Goal: Task Accomplishment & Management: Complete application form

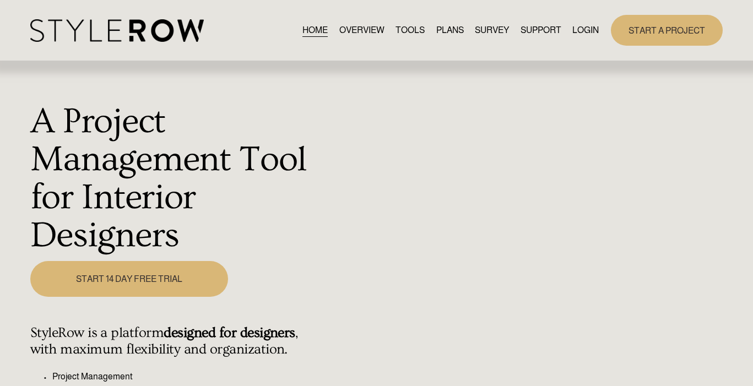
click at [592, 29] on link "LOGIN" at bounding box center [585, 30] width 26 height 15
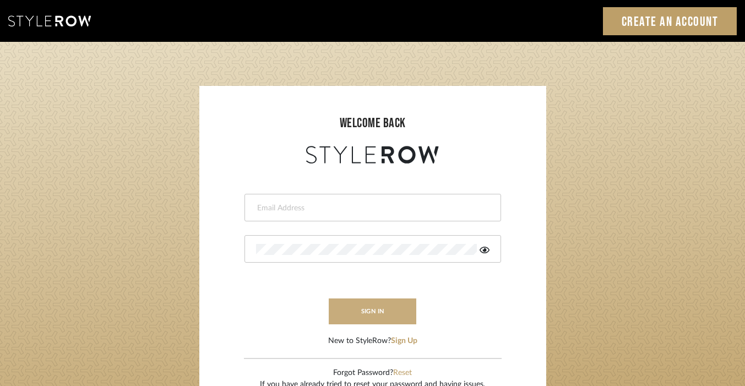
type input "[PERSON_NAME][EMAIL_ADDRESS][DOMAIN_NAME]"
click at [374, 316] on button "sign in" at bounding box center [373, 311] width 88 height 26
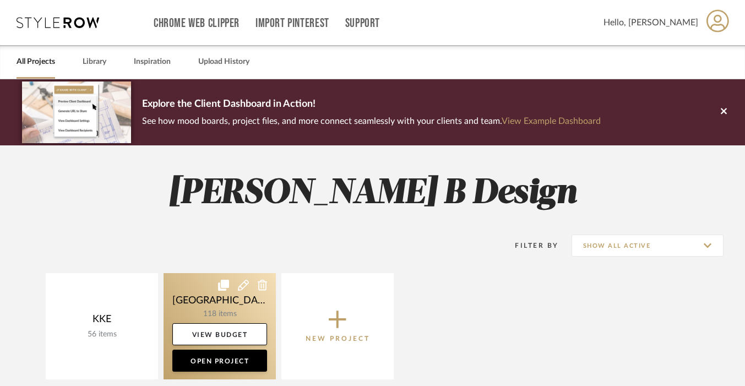
click at [236, 308] on link at bounding box center [220, 326] width 112 height 106
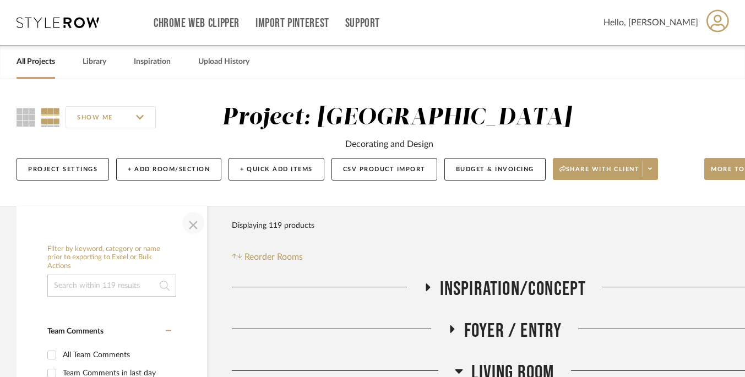
click at [194, 226] on span "button" at bounding box center [193, 223] width 26 height 26
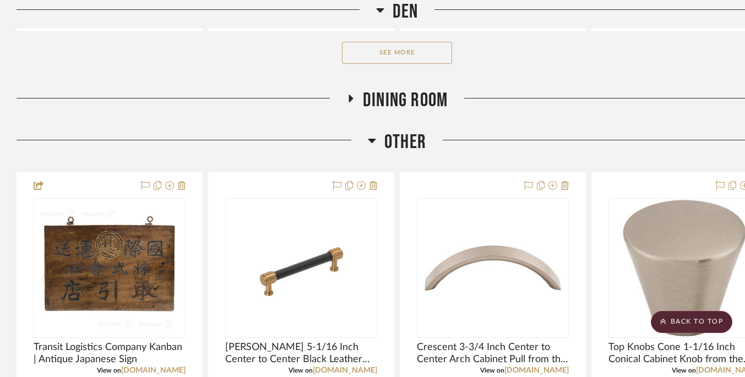
scroll to position [1483, 0]
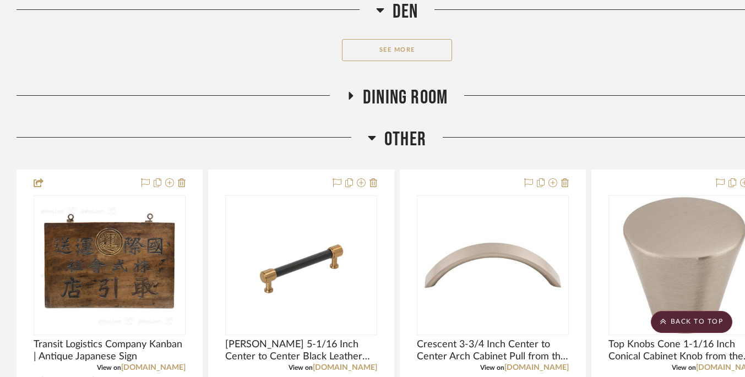
click at [353, 91] on icon at bounding box center [350, 95] width 13 height 8
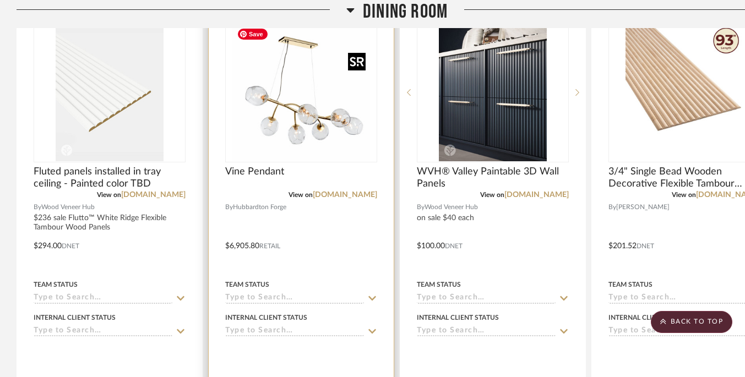
scroll to position [1624, 0]
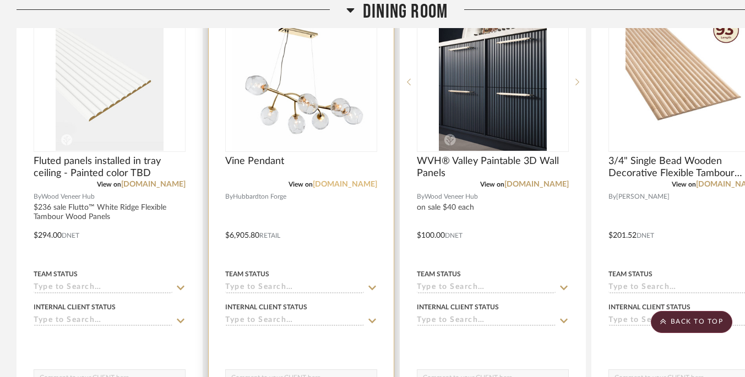
click at [346, 187] on link "[DOMAIN_NAME]" at bounding box center [345, 185] width 64 height 8
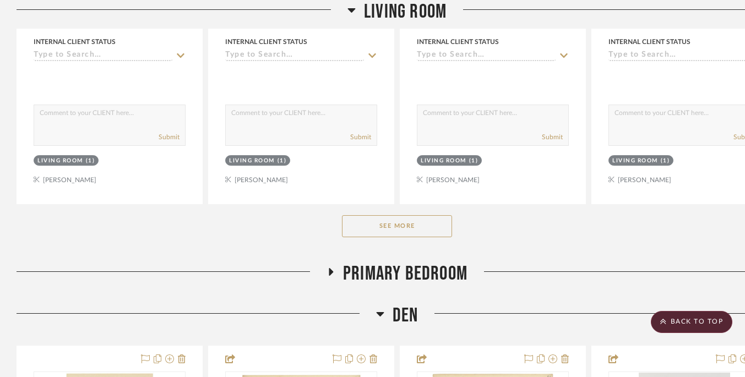
scroll to position [719, 0]
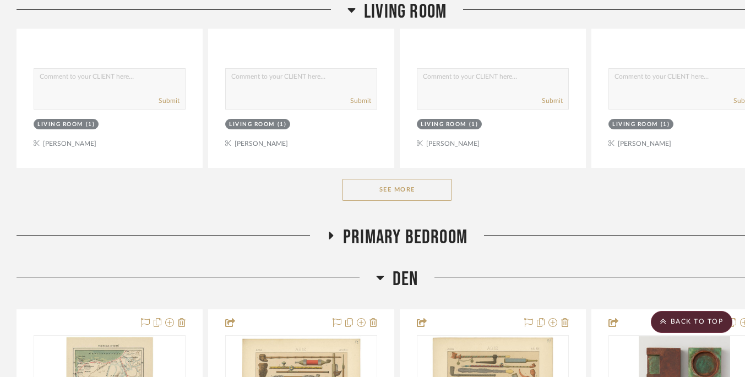
click at [401, 198] on button "See More" at bounding box center [397, 190] width 110 height 22
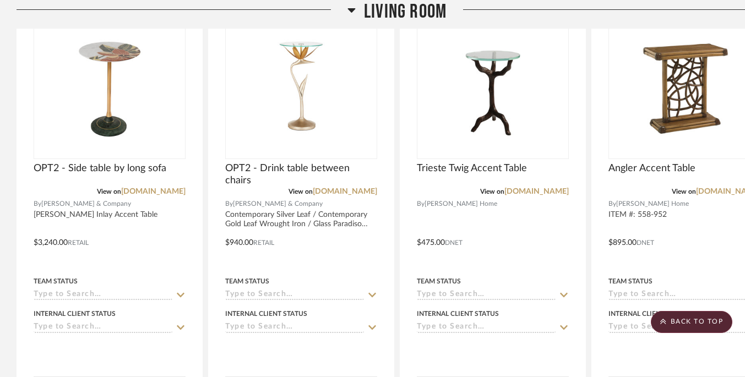
scroll to position [902, 0]
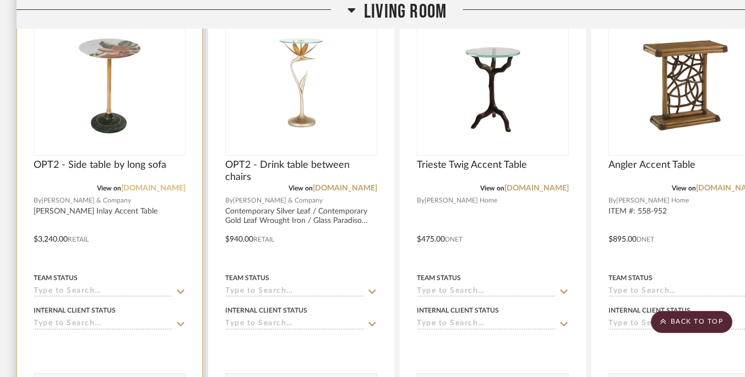
click at [166, 188] on link "[DOMAIN_NAME]" at bounding box center [153, 188] width 64 height 8
click at [133, 109] on img "0" at bounding box center [110, 86] width 110 height 138
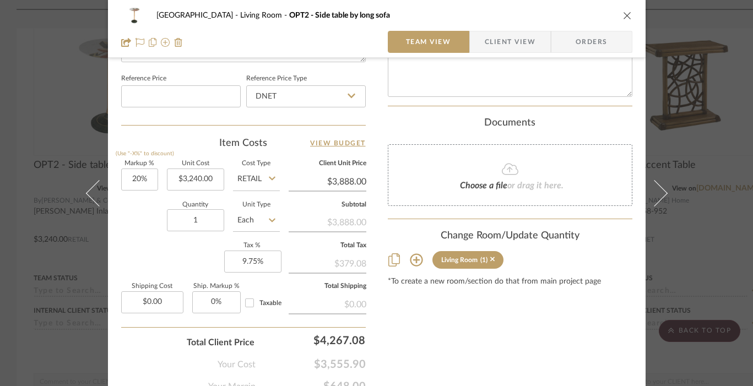
scroll to position [634, 0]
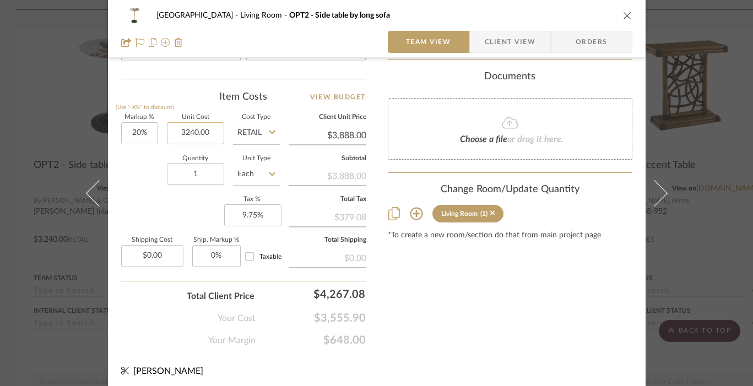
click at [215, 132] on input "3240.00" at bounding box center [195, 133] width 57 height 22
type input "$1,944.00"
click at [271, 133] on input "Retail" at bounding box center [256, 133] width 47 height 22
type input "$2,332.80"
click at [252, 160] on span "DNET" at bounding box center [251, 159] width 21 height 8
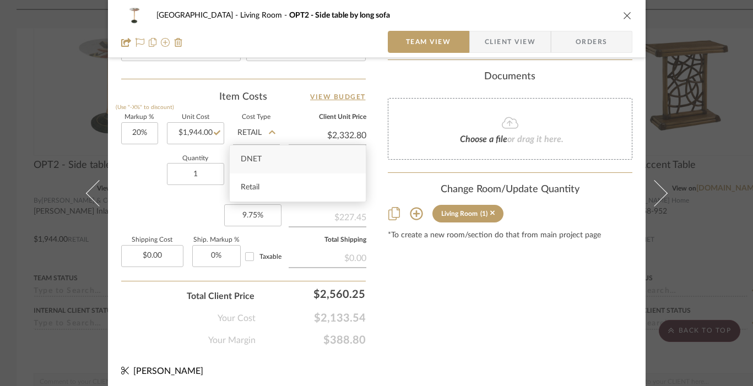
type input "DNET"
type input "0"
click at [222, 256] on input "0" at bounding box center [216, 256] width 48 height 22
type input "0.00"
type input "0%"
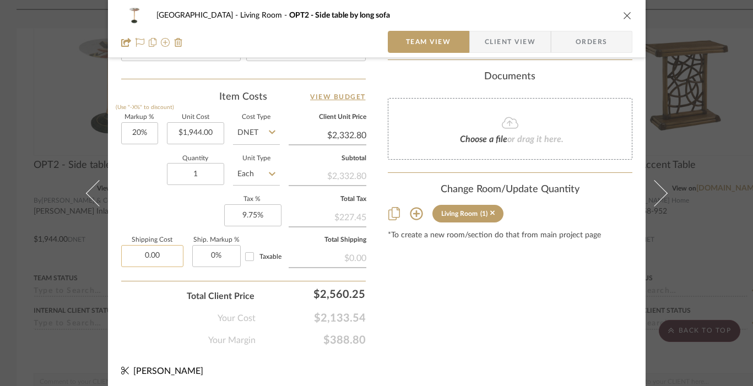
click at [165, 256] on input "0.00" at bounding box center [152, 256] width 62 height 22
type input "388"
type input "20"
type input "$388.00"
click at [143, 130] on input "20" at bounding box center [139, 133] width 37 height 22
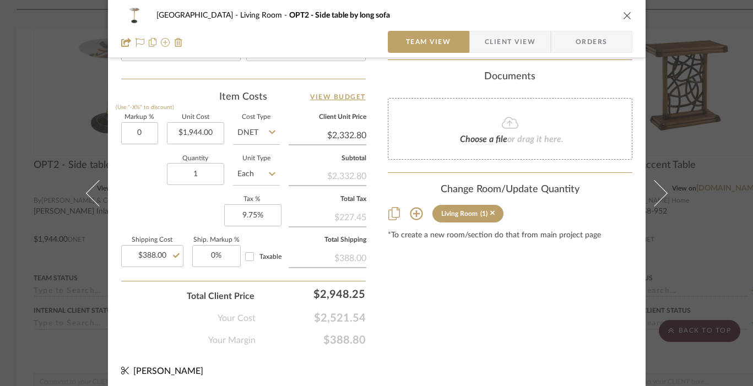
type input "0%"
click at [134, 177] on div "Quantity 1 Unit Type Each" at bounding box center [200, 175] width 159 height 39
type input "$1,944.00"
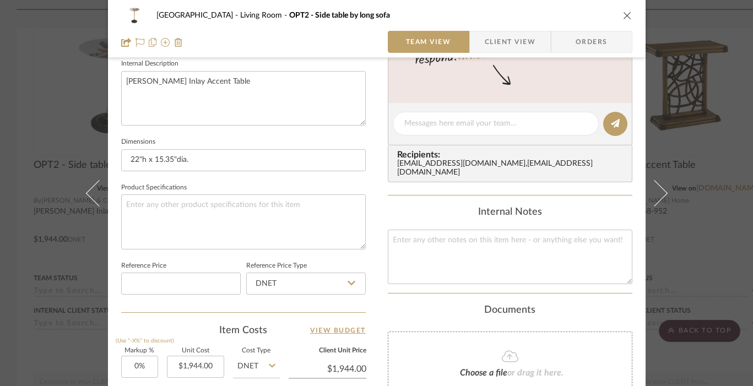
scroll to position [401, 0]
click at [623, 15] on icon "close" at bounding box center [627, 15] width 9 height 9
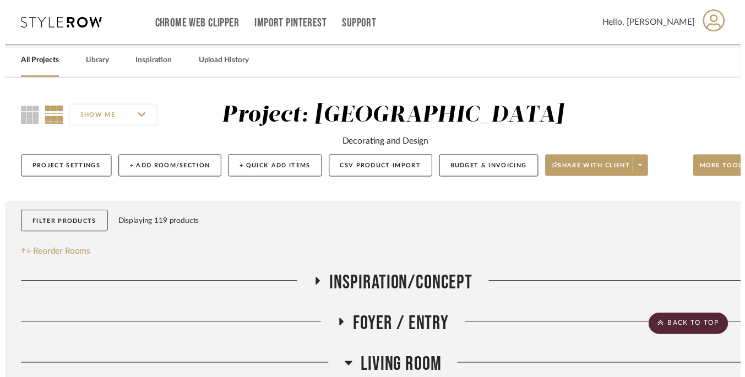
scroll to position [902, 0]
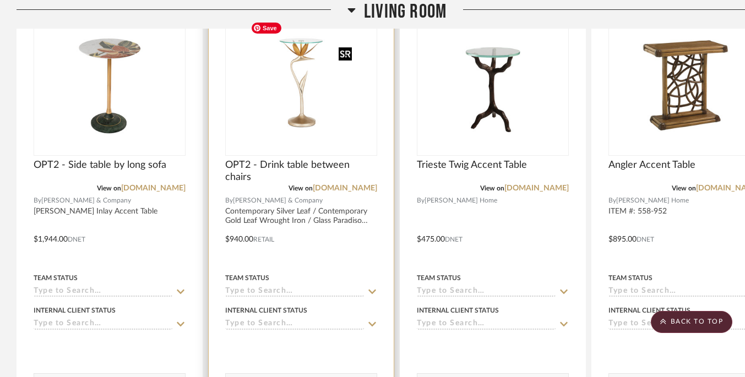
click at [299, 130] on img "0" at bounding box center [301, 86] width 110 height 138
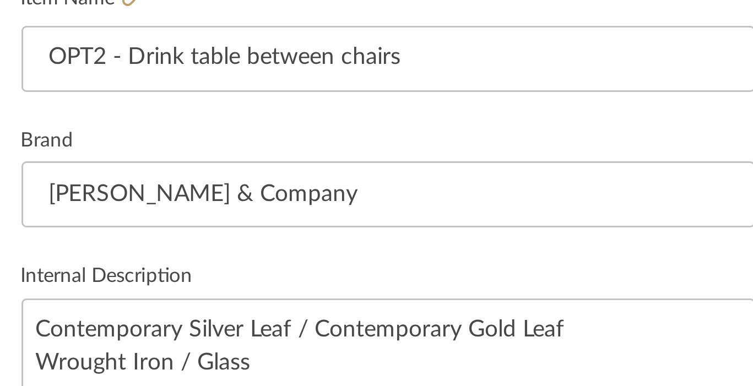
scroll to position [221, 0]
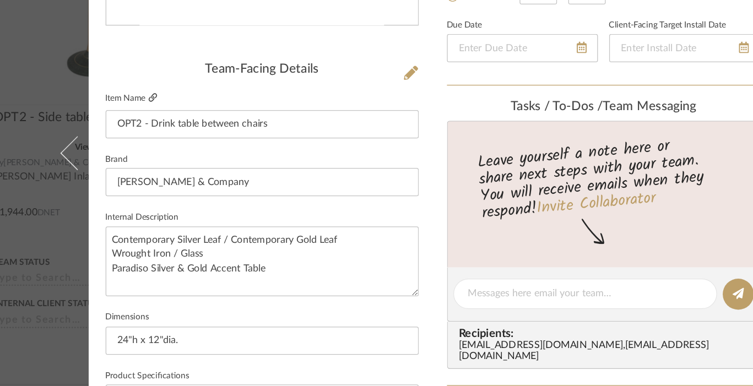
click at [156, 151] on icon at bounding box center [158, 149] width 7 height 7
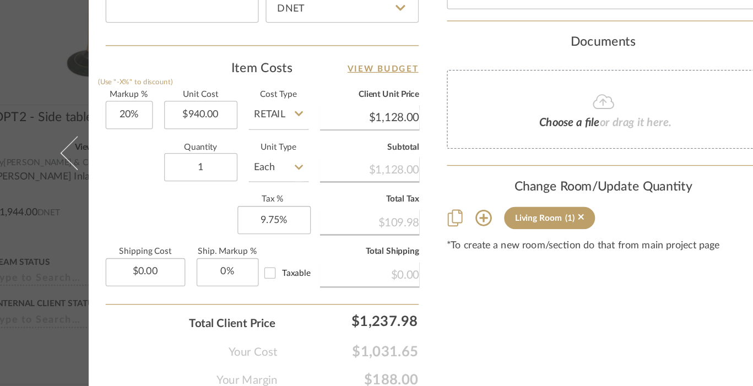
scroll to position [622, 0]
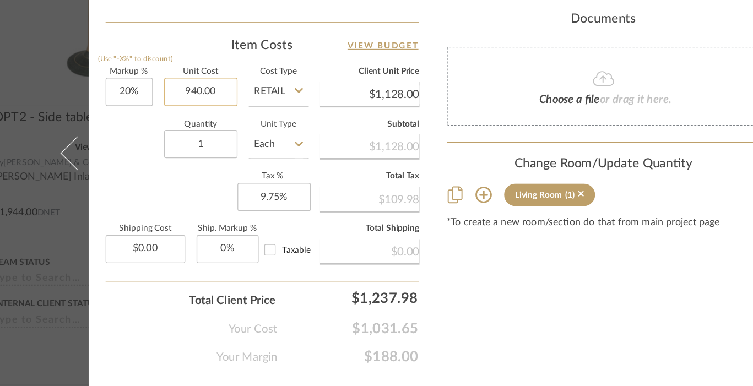
click at [210, 142] on input "940.00" at bounding box center [195, 145] width 57 height 22
type input "564"
type input "20"
type input "$564.00"
click at [145, 138] on input "20" at bounding box center [139, 145] width 37 height 22
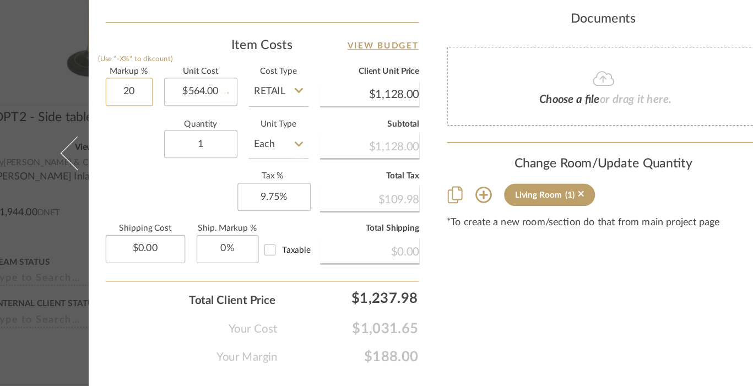
type input "$676.80"
drag, startPoint x: 145, startPoint y: 139, endPoint x: 111, endPoint y: 143, distance: 34.4
type input "0%"
type input "0.00"
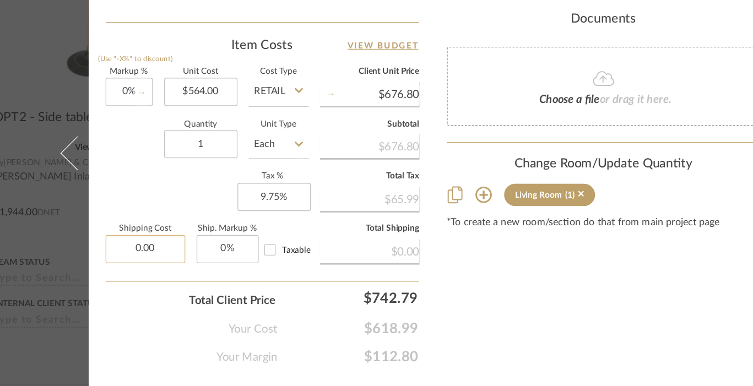
click at [164, 265] on input "0.00" at bounding box center [152, 268] width 62 height 22
type input "$564.00"
type input "0"
type input "$0.00"
click at [138, 145] on input "0" at bounding box center [139, 145] width 37 height 22
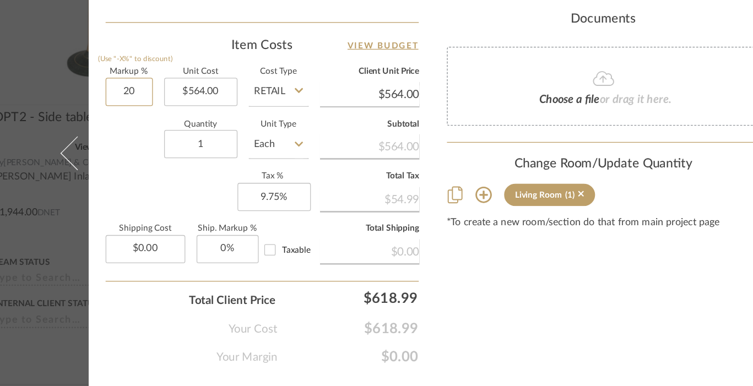
scroll to position [637, 0]
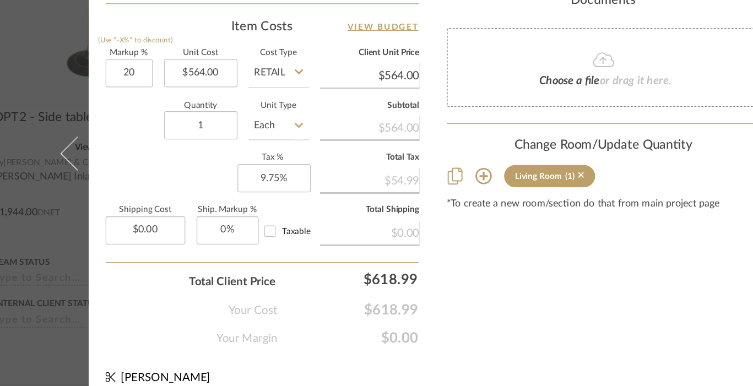
type input "20%"
click at [140, 186] on div "Quantity 1 Unit Type Each" at bounding box center [200, 172] width 159 height 39
type input "$676.80"
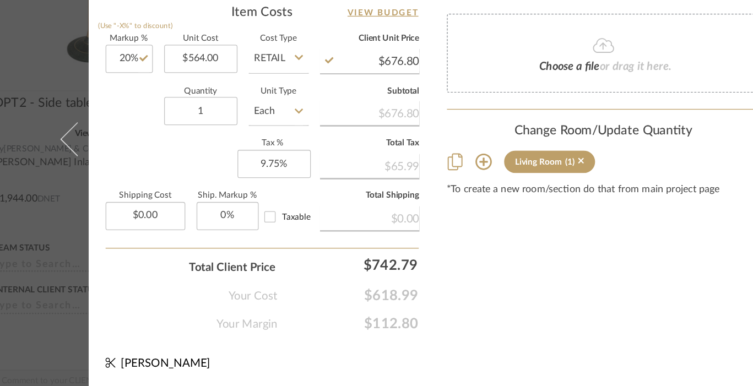
scroll to position [0, 0]
click at [146, 132] on input "20" at bounding box center [139, 130] width 37 height 22
type input "0%"
type input "0.00"
click at [165, 253] on input "0.00" at bounding box center [152, 253] width 62 height 22
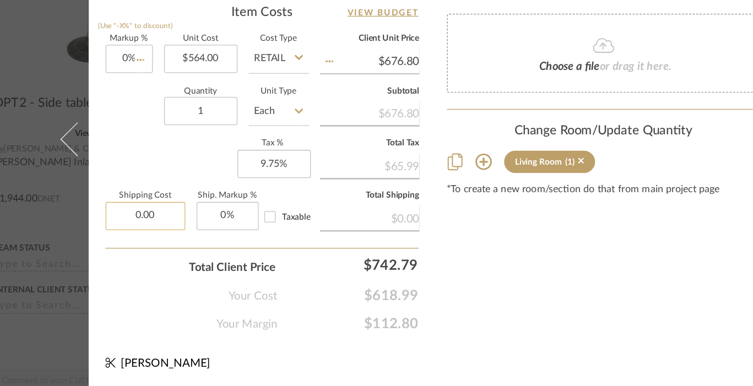
type input "$564.00"
type input "$112.00"
click at [151, 200] on div "Markup % (Use "-X%" to discount) 0% Unit Cost $564.00 Cost Type Retail Client U…" at bounding box center [243, 192] width 244 height 161
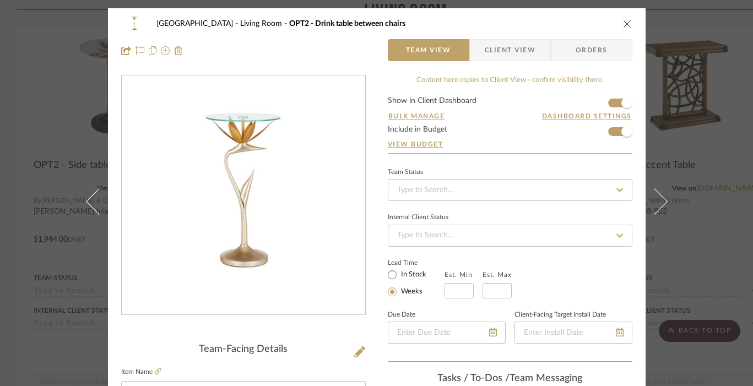
click at [623, 23] on icon "close" at bounding box center [627, 23] width 9 height 9
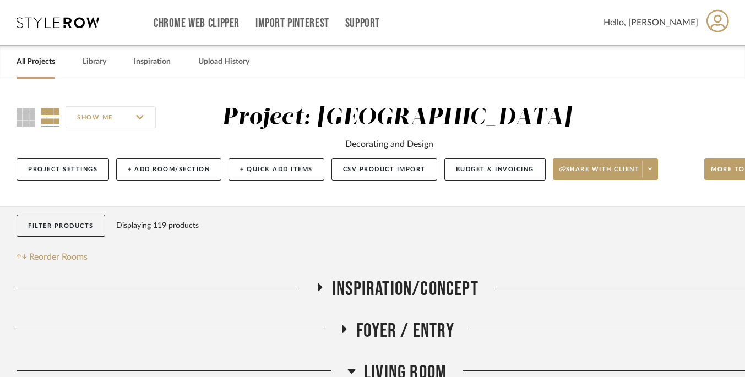
click at [38, 64] on link "All Projects" at bounding box center [36, 62] width 39 height 15
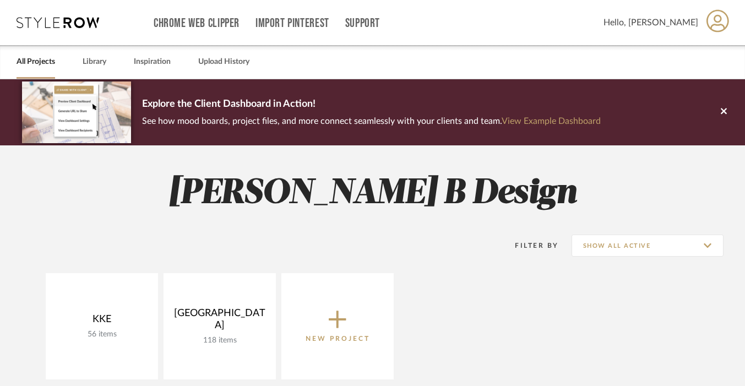
click at [340, 317] on icon at bounding box center [338, 319] width 18 height 23
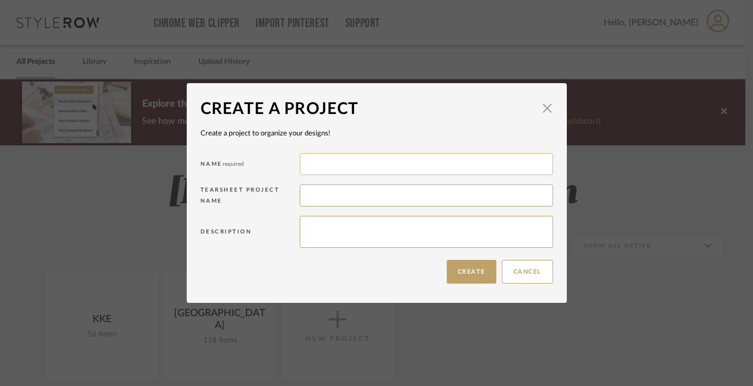
click at [367, 166] on input at bounding box center [426, 164] width 253 height 22
type input "[PERSON_NAME]"
click at [367, 197] on input at bounding box center [426, 195] width 253 height 22
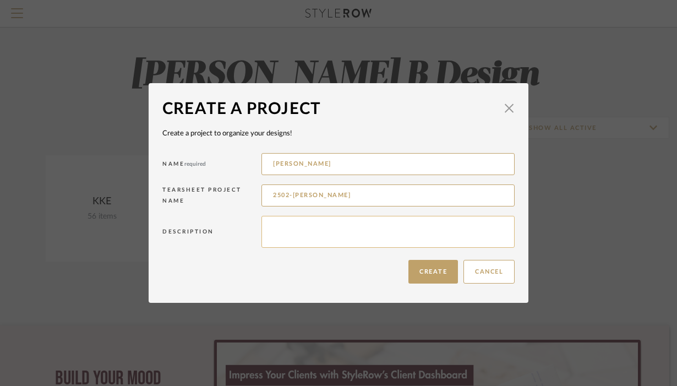
type input "2502-[PERSON_NAME]"
click at [298, 228] on textarea at bounding box center [388, 232] width 253 height 32
click at [269, 226] on textarea "Remodel and Addition" at bounding box center [388, 232] width 253 height 32
type textarea "SFR Remodel and Addition"
click at [425, 278] on button "Create" at bounding box center [434, 272] width 50 height 24
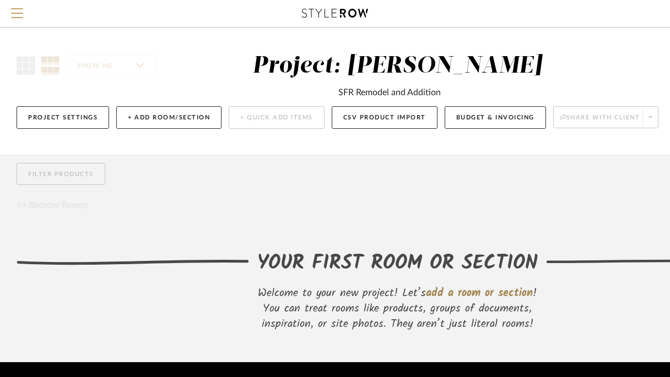
scroll to position [44, 0]
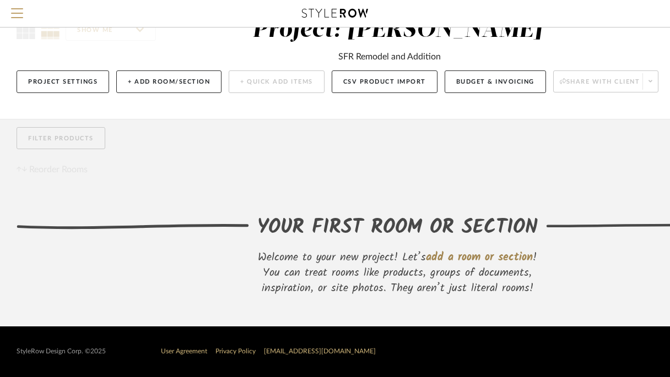
click at [448, 249] on span "add a room or section" at bounding box center [479, 258] width 107 height 18
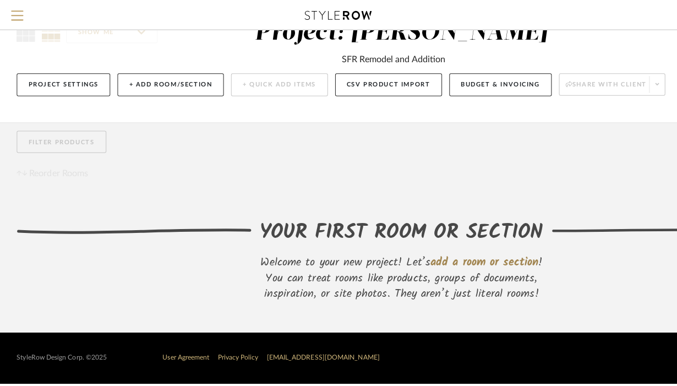
scroll to position [0, 0]
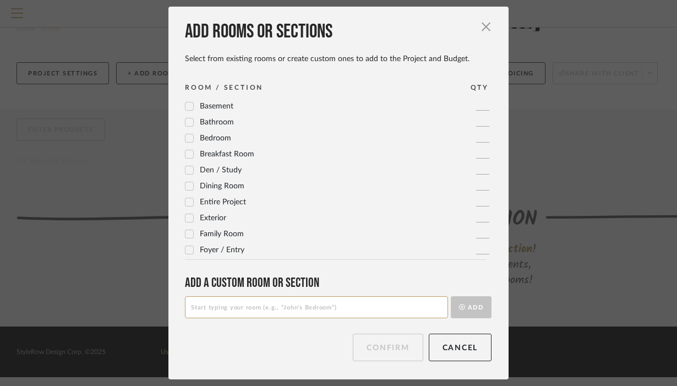
click at [186, 123] on icon at bounding box center [190, 122] width 8 height 8
click at [186, 137] on icon at bounding box center [189, 138] width 7 height 6
click at [187, 220] on icon at bounding box center [190, 218] width 8 height 8
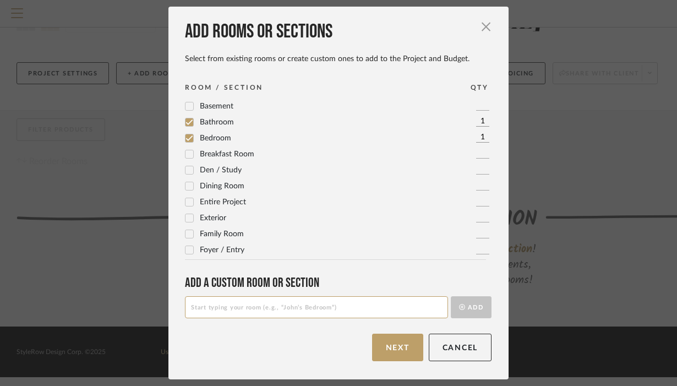
click at [186, 234] on icon at bounding box center [189, 234] width 7 height 6
click at [187, 219] on icon at bounding box center [190, 218] width 8 height 8
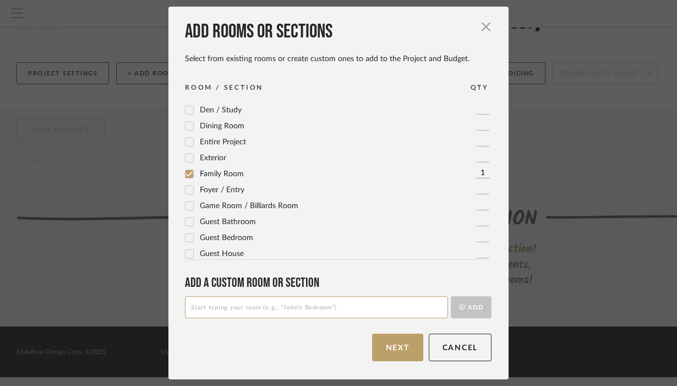
scroll to position [61, 0]
click at [186, 190] on icon at bounding box center [189, 189] width 7 height 6
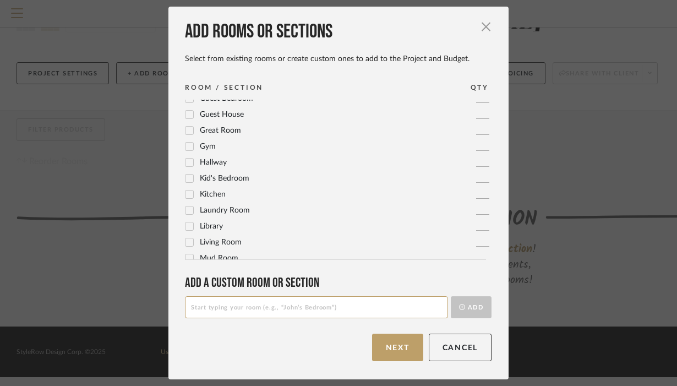
scroll to position [200, 0]
click at [186, 195] on icon at bounding box center [190, 193] width 8 height 8
click at [186, 210] on icon at bounding box center [189, 209] width 7 height 6
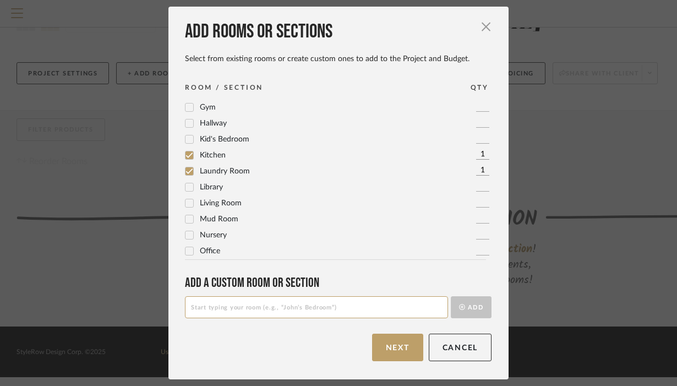
scroll to position [254, 0]
click at [187, 191] on icon at bounding box center [190, 188] width 8 height 8
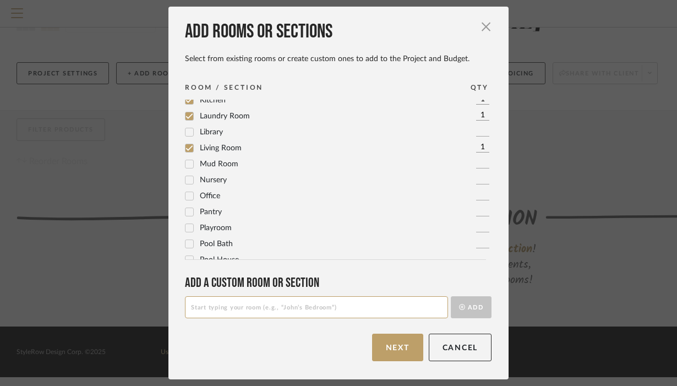
scroll to position [300, 0]
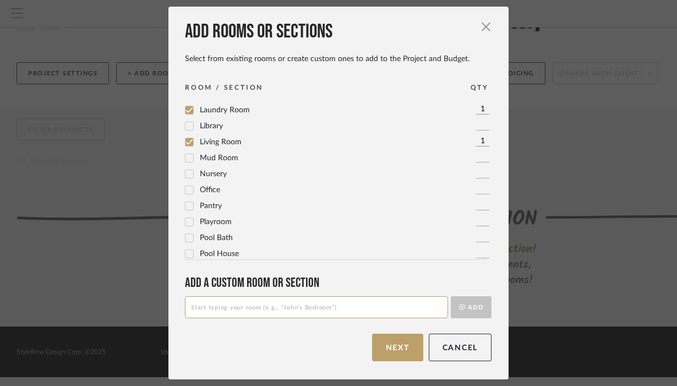
click at [187, 191] on icon at bounding box center [190, 190] width 8 height 8
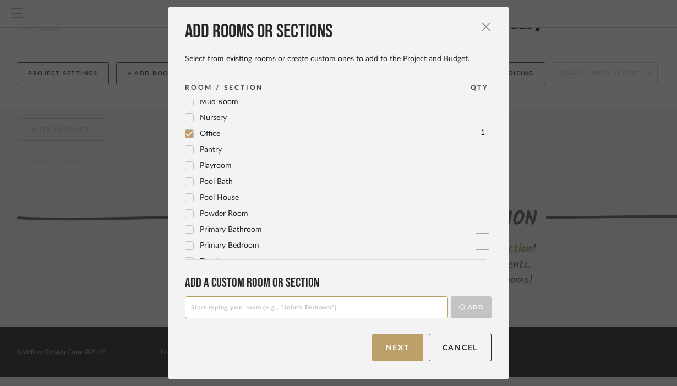
scroll to position [367, 0]
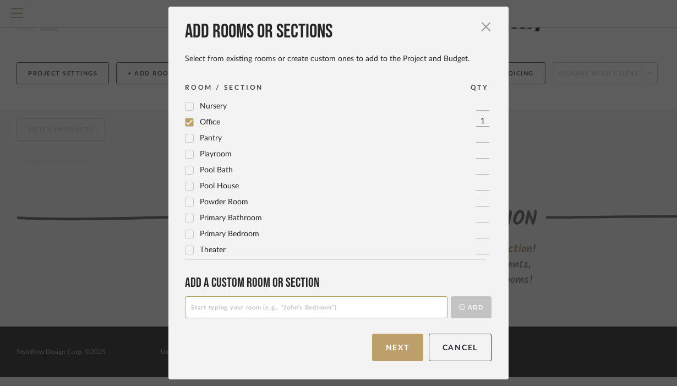
click at [186, 219] on icon at bounding box center [190, 218] width 8 height 8
click at [186, 234] on icon at bounding box center [189, 234] width 7 height 6
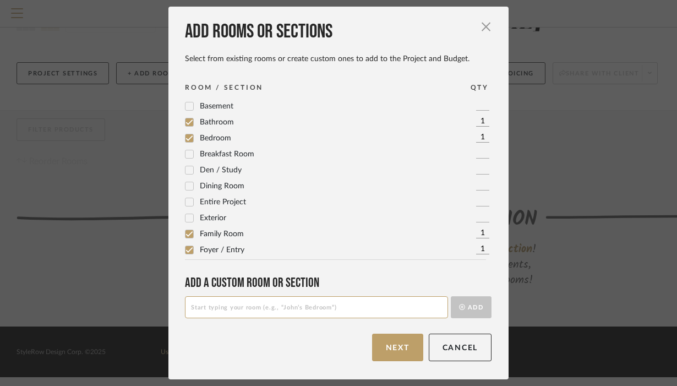
click at [186, 120] on icon at bounding box center [190, 122] width 8 height 8
click at [186, 137] on icon at bounding box center [190, 138] width 8 height 8
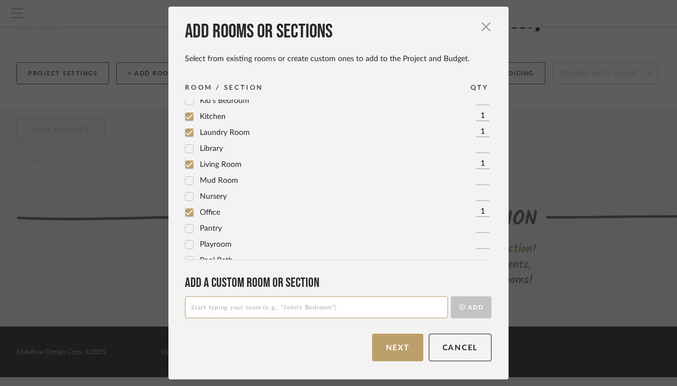
click at [186, 165] on icon at bounding box center [189, 165] width 7 height 6
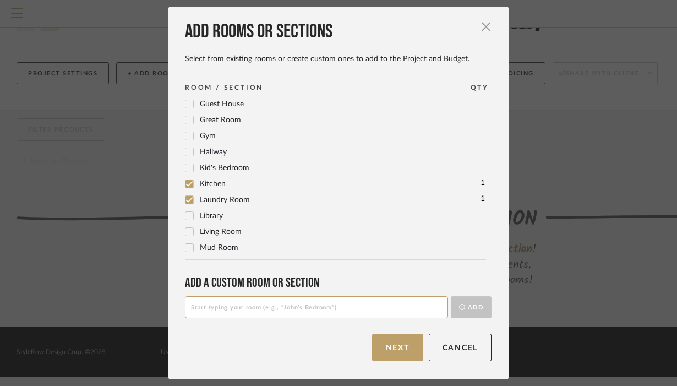
scroll to position [214, 0]
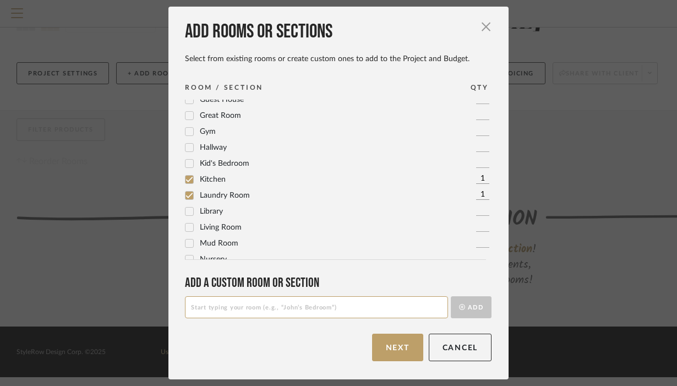
click at [186, 195] on icon at bounding box center [190, 196] width 8 height 8
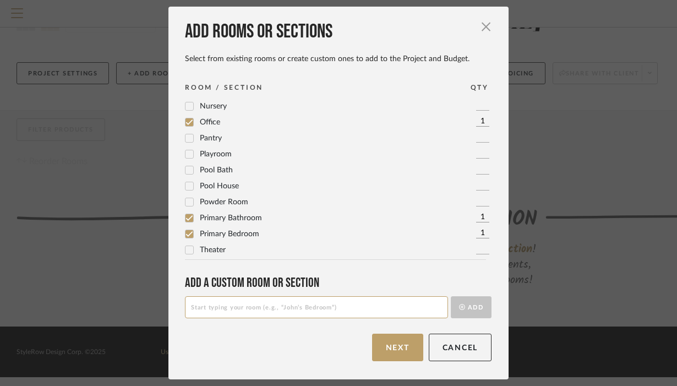
click at [275, 306] on input at bounding box center [316, 307] width 263 height 22
type input "Storage"
click at [464, 306] on button "Add" at bounding box center [471, 307] width 41 height 22
click at [270, 308] on input at bounding box center [316, 307] width 263 height 22
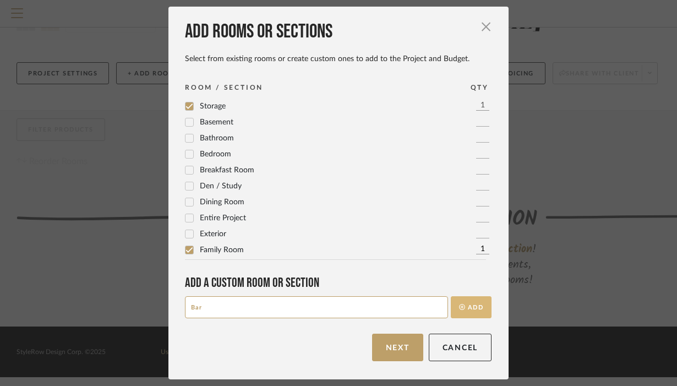
type input "Bar"
click at [463, 312] on button "Add" at bounding box center [471, 307] width 41 height 22
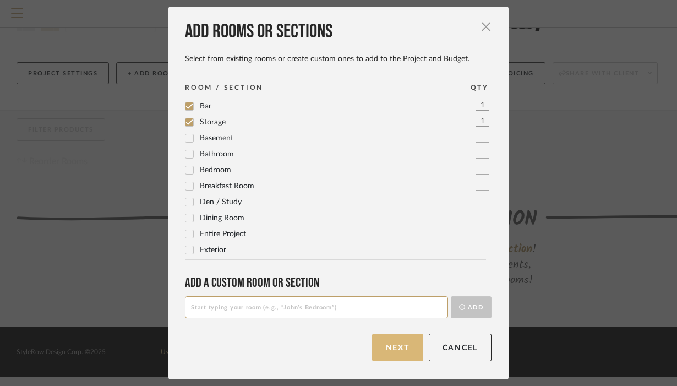
click at [391, 344] on button "Next" at bounding box center [397, 348] width 51 height 28
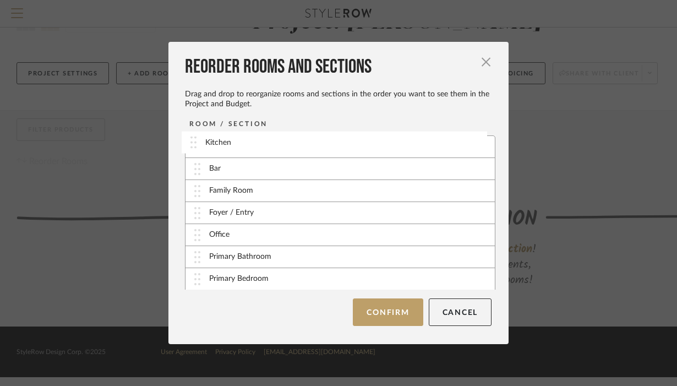
drag, startPoint x: 192, startPoint y: 211, endPoint x: 192, endPoint y: 141, distance: 69.9
click at [194, 233] on img at bounding box center [197, 235] width 6 height 12
drag, startPoint x: 193, startPoint y: 234, endPoint x: 194, endPoint y: 214, distance: 19.9
drag, startPoint x: 192, startPoint y: 256, endPoint x: 193, endPoint y: 236, distance: 19.9
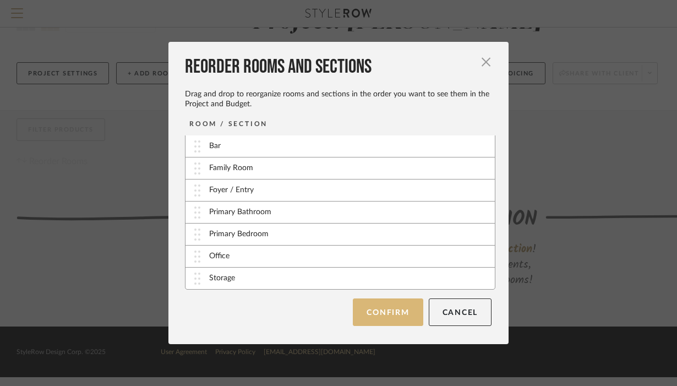
click at [393, 314] on button "Confirm" at bounding box center [388, 312] width 70 height 28
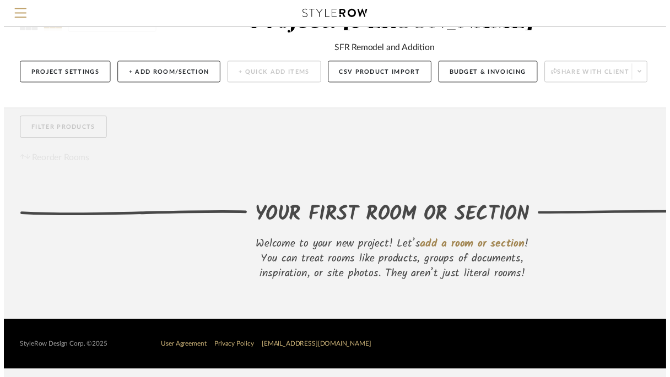
scroll to position [44, 0]
